Goal: Navigation & Orientation: Find specific page/section

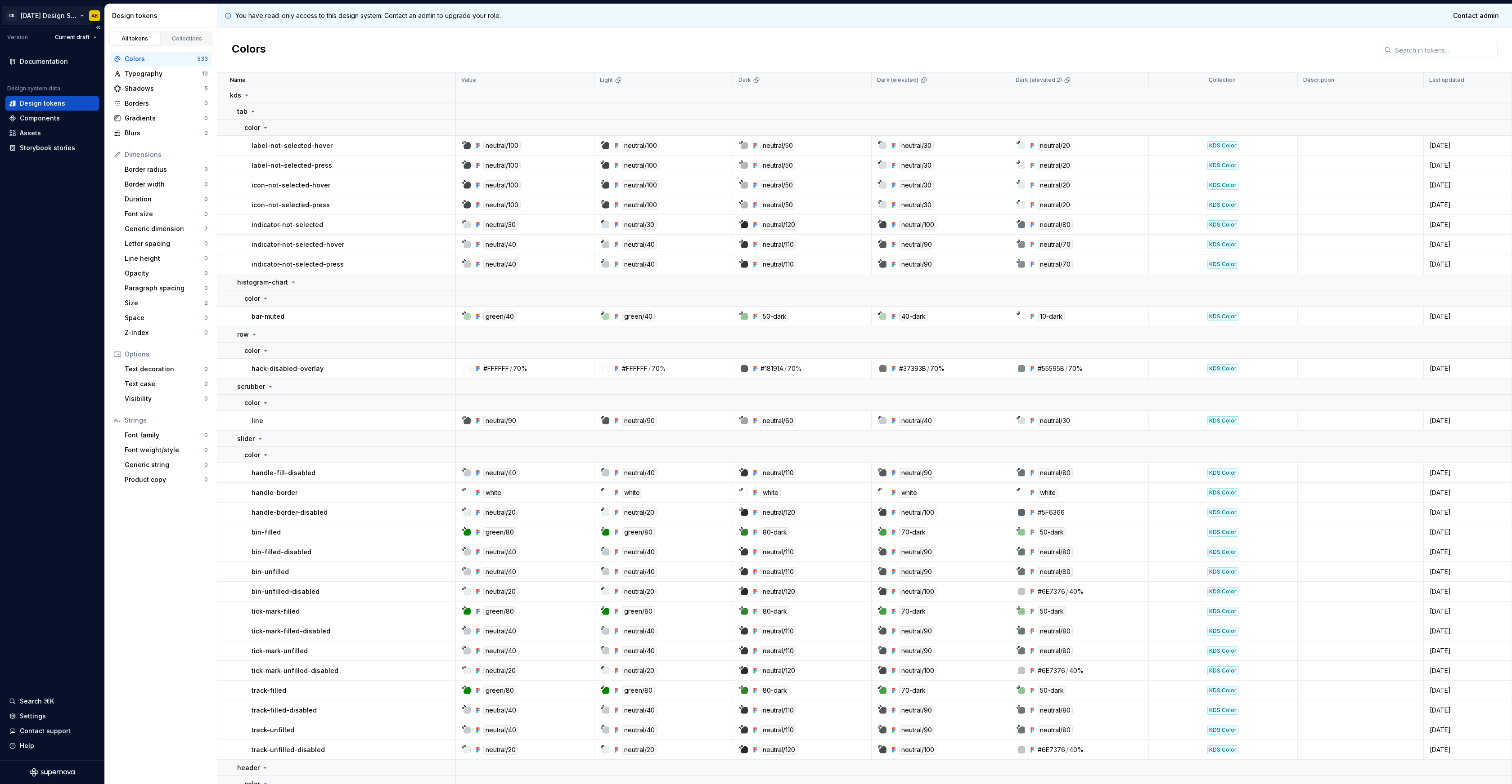
click at [70, 12] on html "CK [DATE] Design System AK Version Current draft Documentation Design system da…" at bounding box center [756, 392] width 1512 height 784
click at [67, 100] on div "Account" at bounding box center [76, 98] width 110 height 9
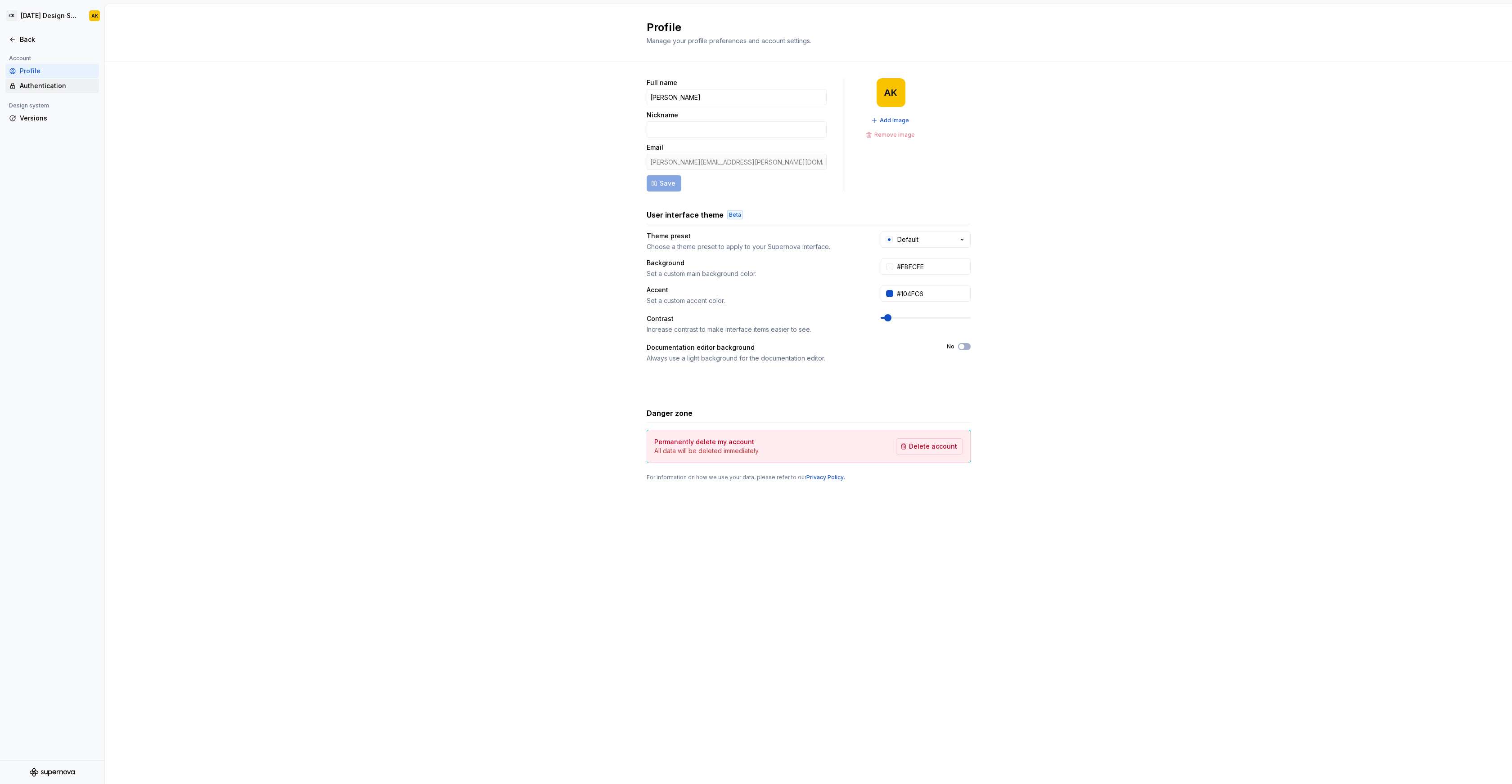
click at [21, 89] on div "Authentication" at bounding box center [58, 86] width 76 height 9
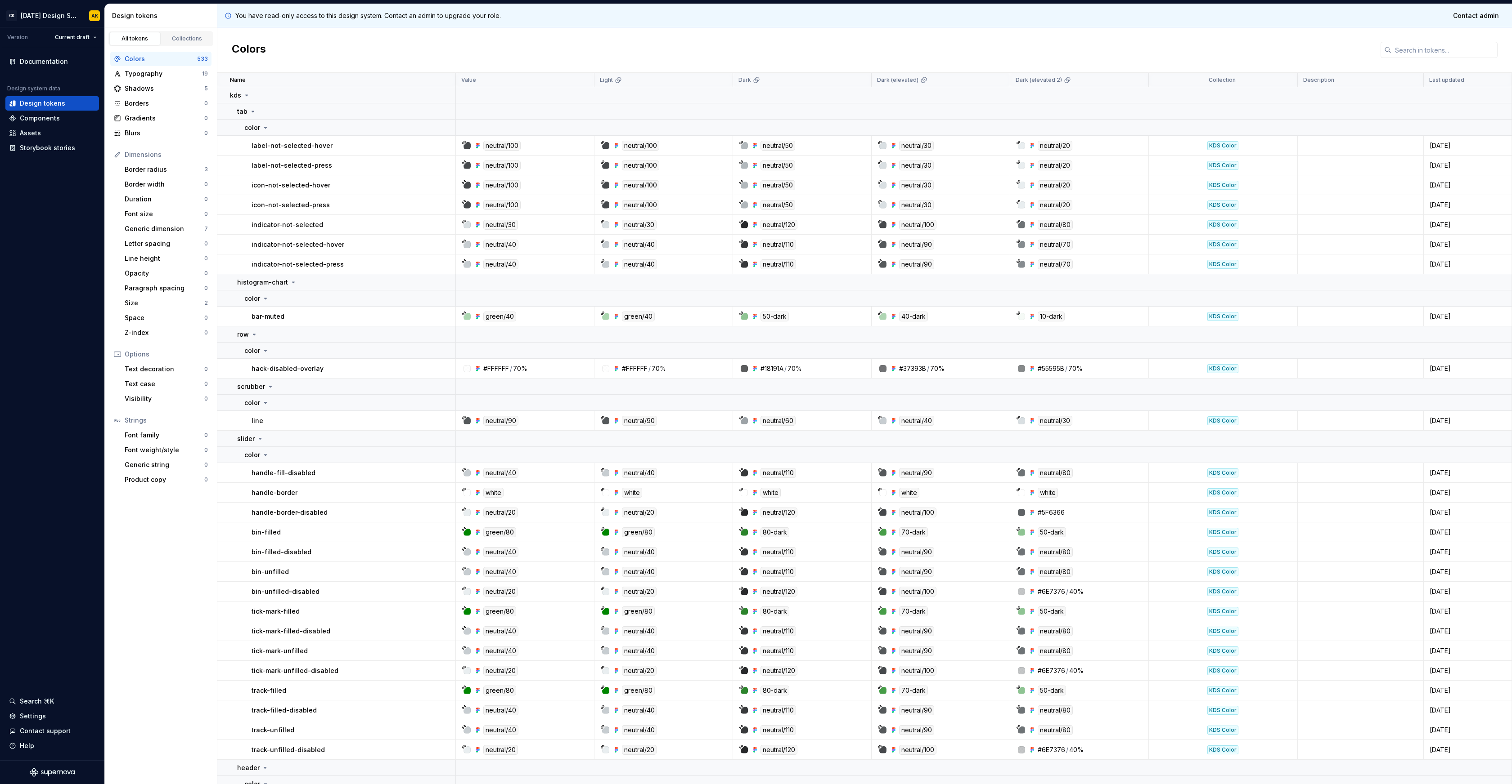
click at [979, 16] on div "You have read-only access to this design system. Contact an admin to upgrade yo…" at bounding box center [864, 16] width 1294 height 23
drag, startPoint x: 979, startPoint y: 16, endPoint x: 979, endPoint y: 56, distance: 40.0
click at [979, 56] on div "You have read-only access to this design system. Contact an admin to upgrade yo…" at bounding box center [864, 394] width 1294 height 780
click at [979, 56] on div "Colors" at bounding box center [864, 49] width 1294 height 45
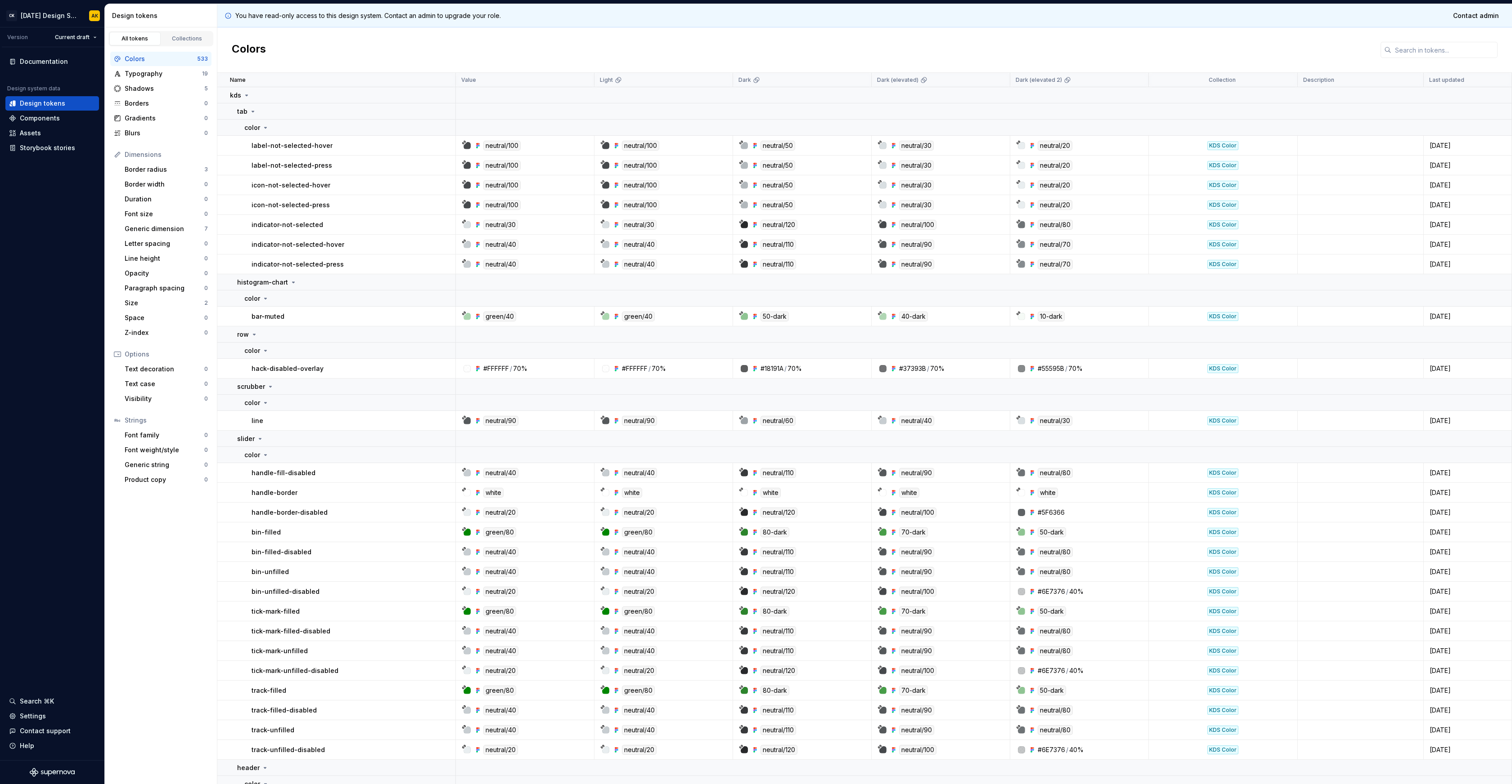
click at [804, 45] on div "Colors" at bounding box center [864, 49] width 1294 height 45
drag, startPoint x: 804, startPoint y: 45, endPoint x: 804, endPoint y: 21, distance: 24.0
click at [804, 21] on div "You have read-only access to this design system. Contact an admin to upgrade yo…" at bounding box center [864, 394] width 1294 height 780
click at [804, 21] on div "You have read-only access to this design system. Contact an admin to upgrade yo…" at bounding box center [864, 16] width 1294 height 23
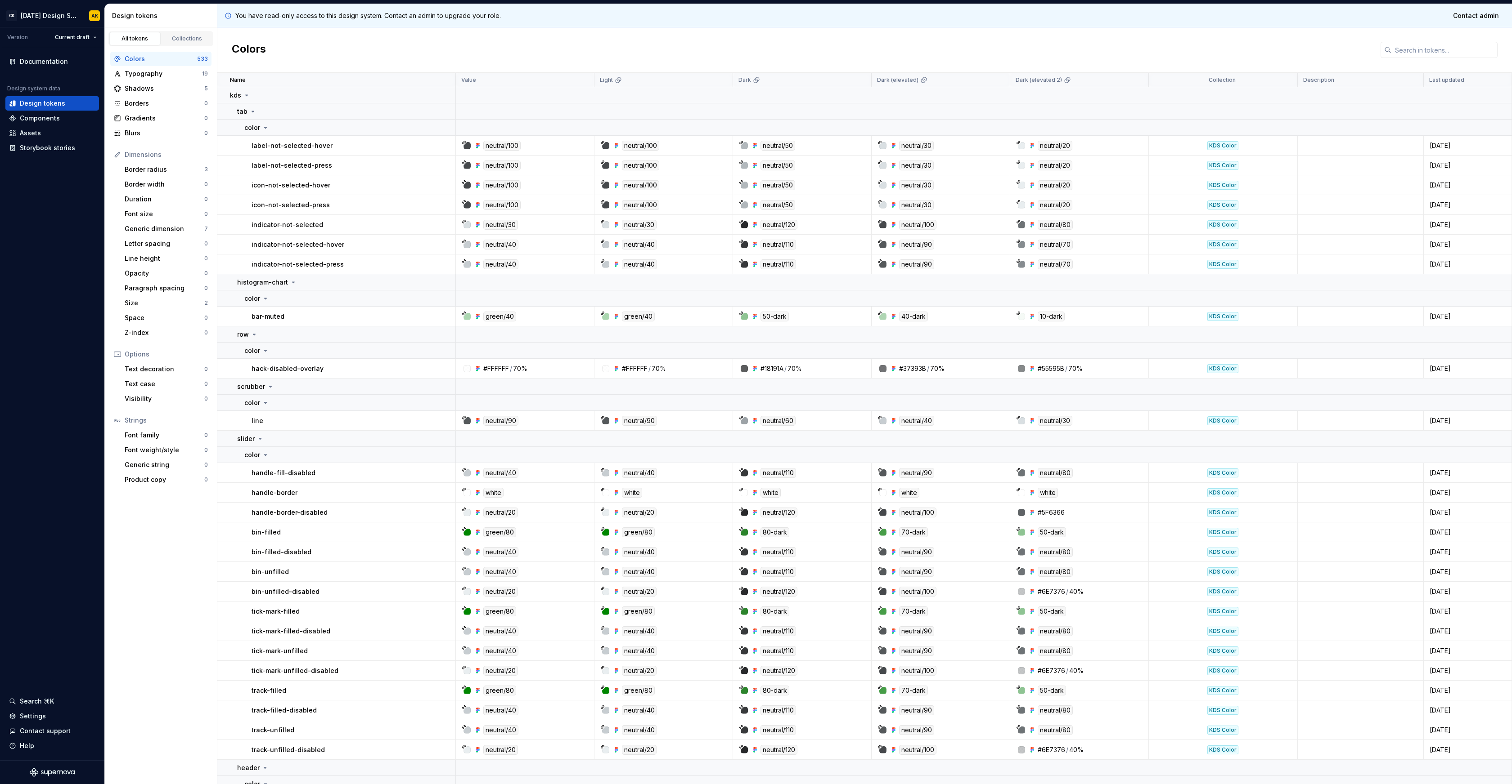
click at [804, 21] on div "You have read-only access to this design system. Contact an admin to upgrade yo…" at bounding box center [864, 16] width 1294 height 23
drag, startPoint x: 804, startPoint y: 21, endPoint x: 807, endPoint y: 60, distance: 39.1
click at [807, 59] on div "You have read-only access to this design system. Contact an admin to upgrade yo…" at bounding box center [864, 394] width 1294 height 780
click at [807, 60] on div "Colors" at bounding box center [864, 49] width 1294 height 45
